Goal: Information Seeking & Learning: Learn about a topic

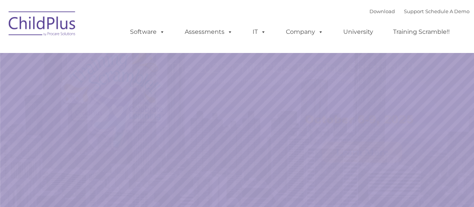
select select "MEDIUM"
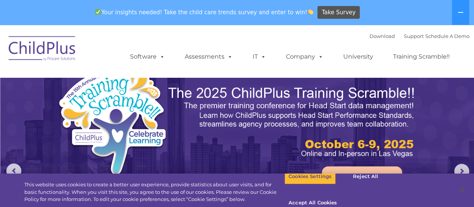
click at [370, 40] on div "Download Support | Schedule A Demo " at bounding box center [420, 35] width 100 height 11
click at [370, 37] on link "Download" at bounding box center [382, 36] width 25 height 6
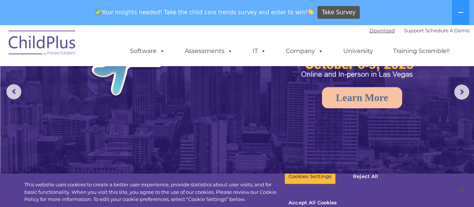
scroll to position [150, 0]
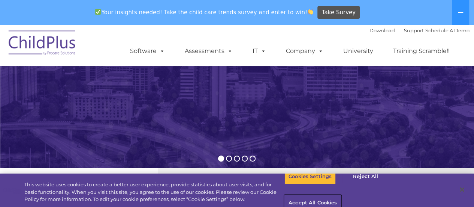
click at [341, 195] on button "Accept All Cookies" at bounding box center [312, 203] width 57 height 16
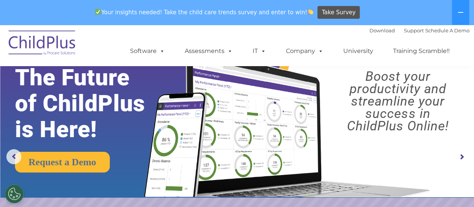
scroll to position [0, 0]
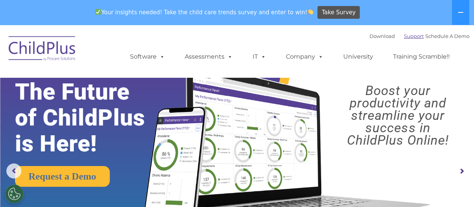
click at [407, 37] on link "Support" at bounding box center [414, 36] width 20 height 6
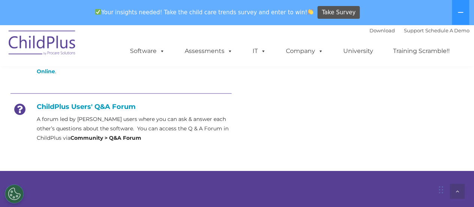
scroll to position [435, 0]
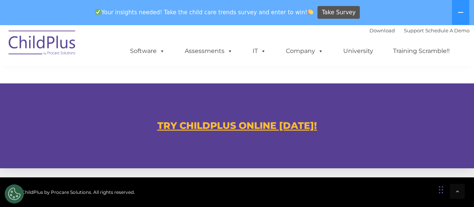
click at [208, 126] on u "TRY CHILDPLUS ONLINE [DATE]!" at bounding box center [237, 125] width 160 height 11
click at [233, 130] on u "TRY CHILDPLUS ONLINE [DATE]!" at bounding box center [237, 125] width 160 height 11
